Goal: Task Accomplishment & Management: Complete application form

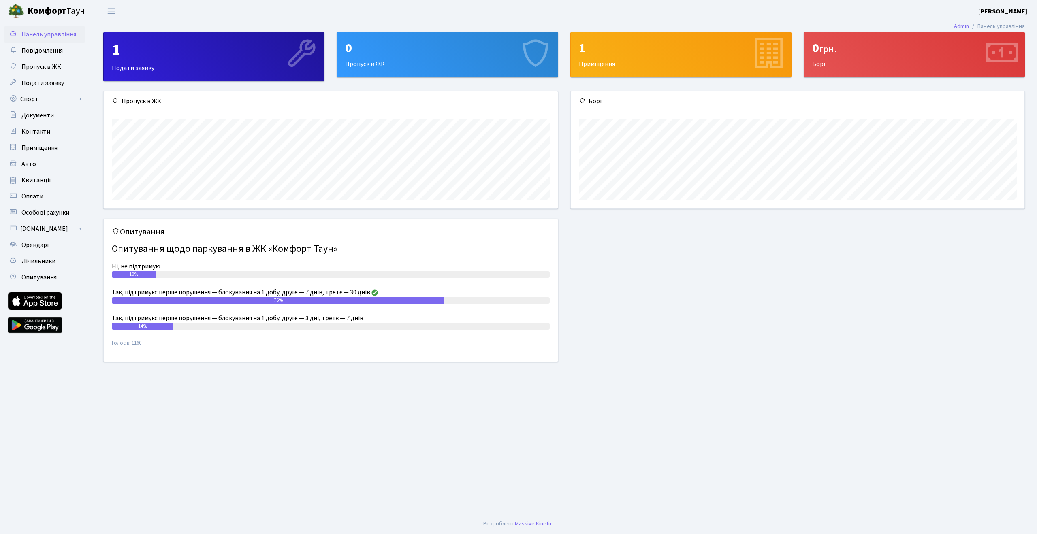
scroll to position [117, 454]
click at [408, 58] on div "0 Пропуск в ЖК" at bounding box center [447, 54] width 220 height 45
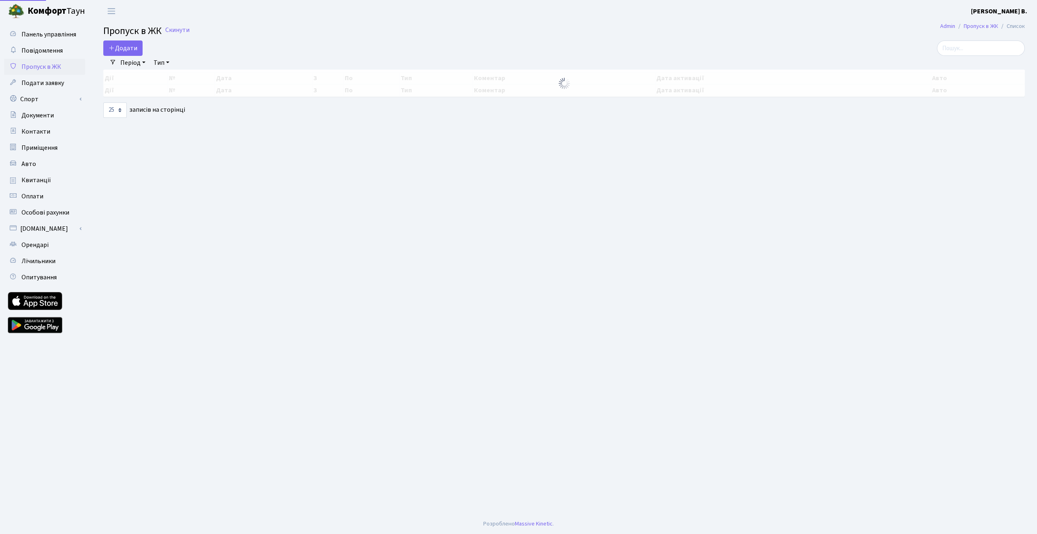
select select "25"
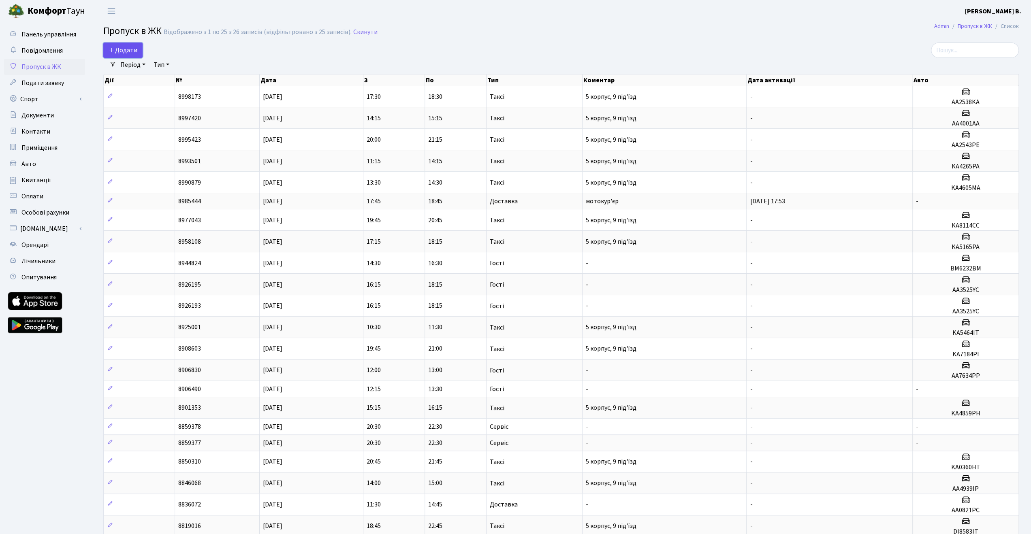
click at [120, 45] on link "Додати" at bounding box center [122, 50] width 39 height 15
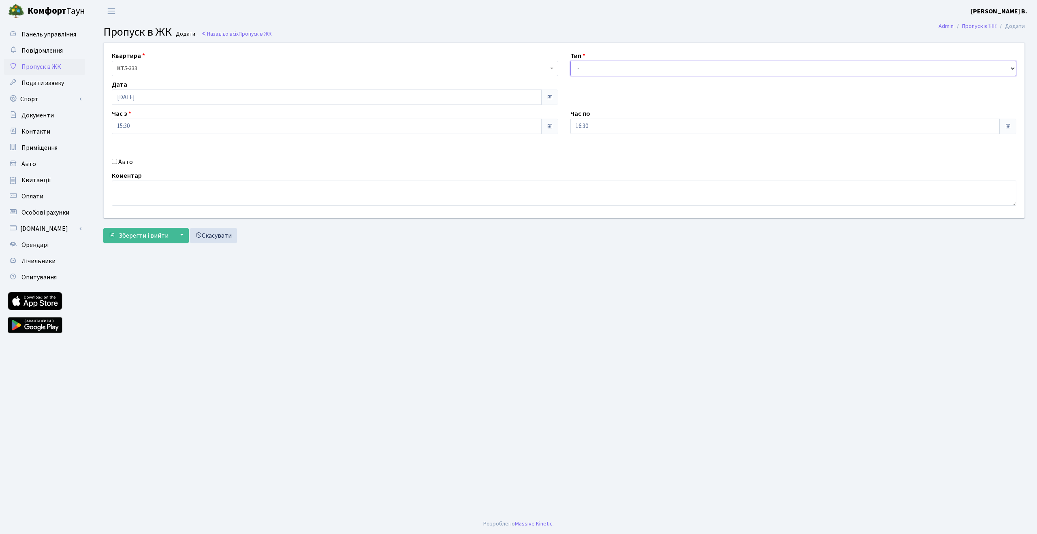
click at [586, 66] on select "- Доставка Таксі Гості Сервіс" at bounding box center [793, 68] width 447 height 15
select select "2"
click at [570, 61] on select "- Доставка Таксі Гості Сервіс" at bounding box center [793, 68] width 447 height 15
click at [115, 162] on input "Авто" at bounding box center [114, 161] width 5 height 5
checkbox input "true"
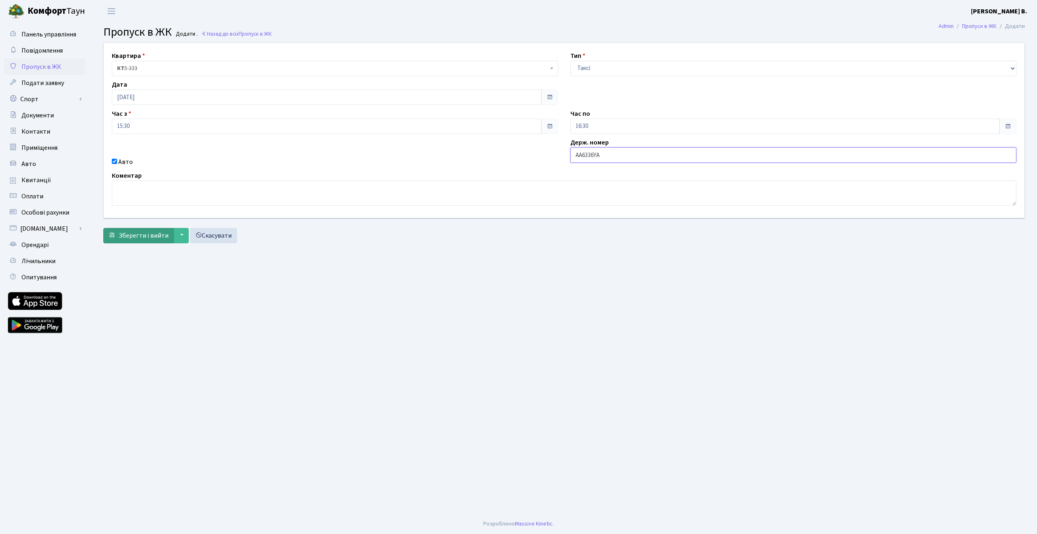
type input "AA6336YA"
click at [120, 236] on span "Зберегти і вийти" at bounding box center [144, 235] width 50 height 9
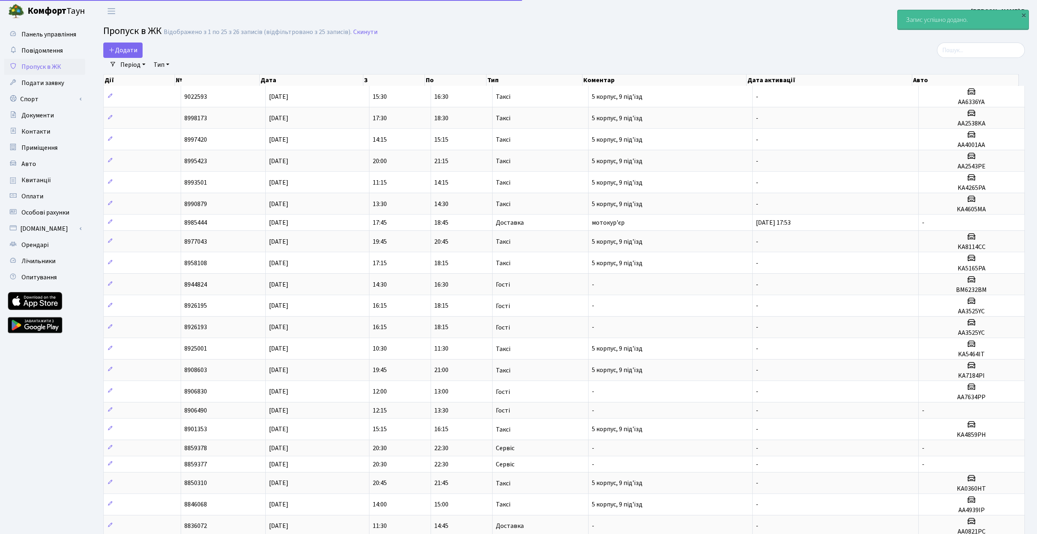
select select "25"
